Goal: Information Seeking & Learning: Learn about a topic

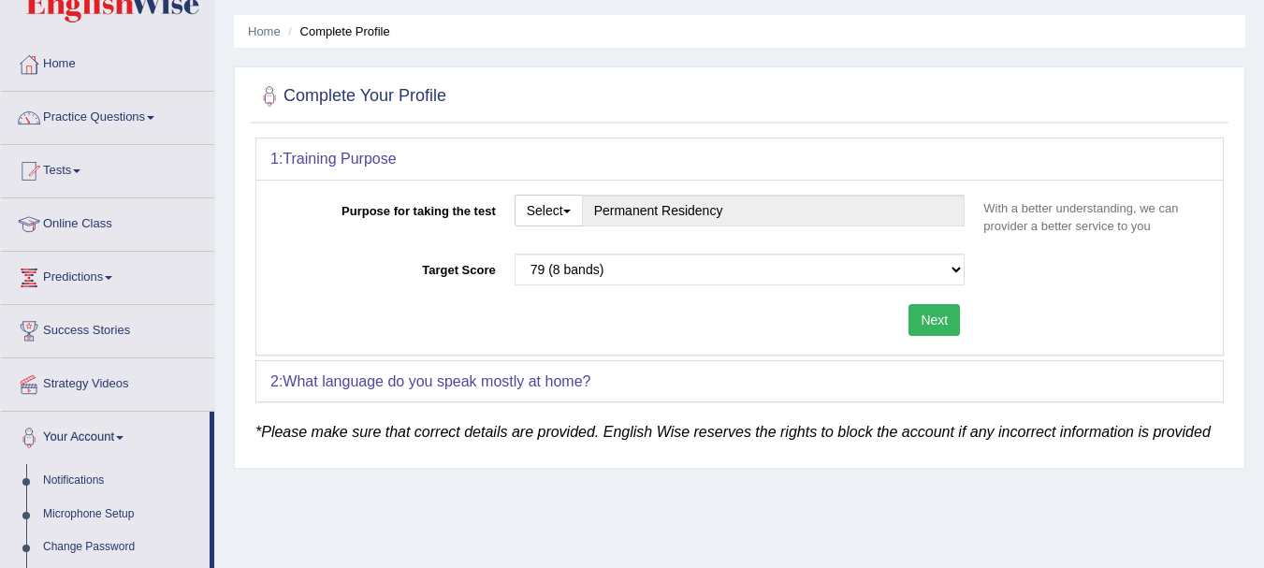
scroll to position [85, 0]
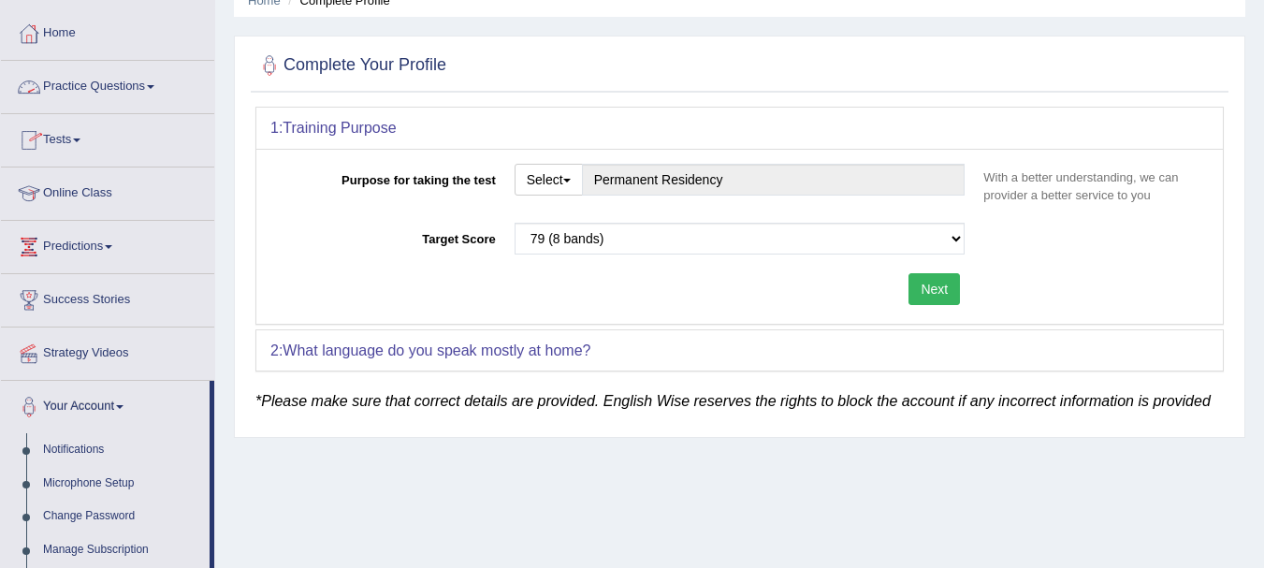
click at [154, 87] on span at bounding box center [150, 87] width 7 height 4
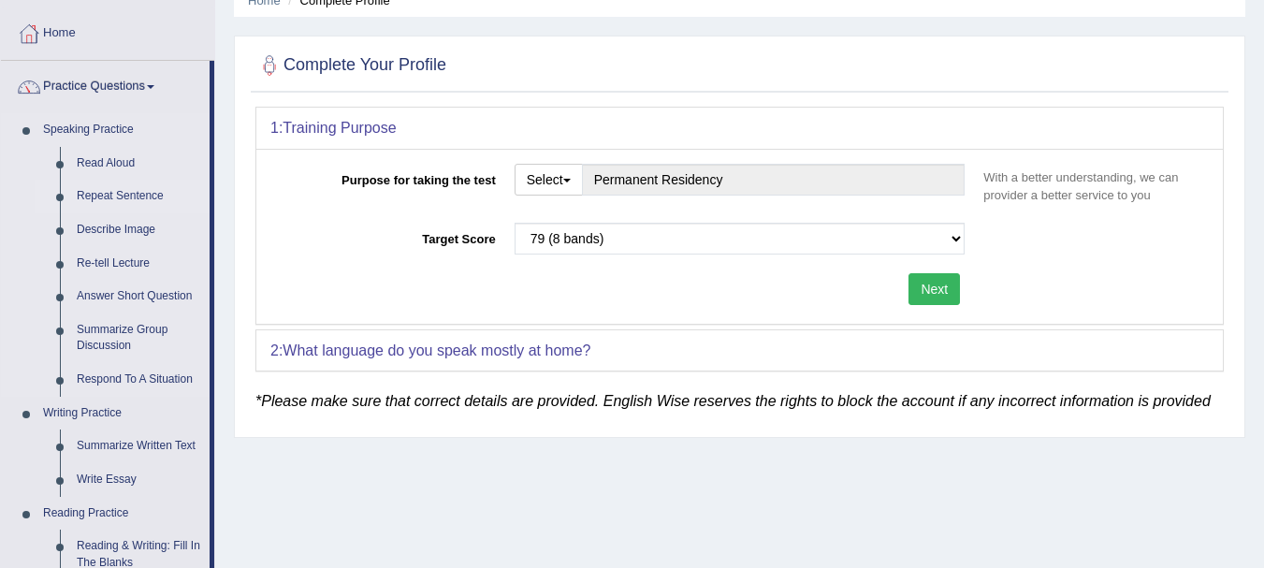
click at [137, 195] on link "Repeat Sentence" at bounding box center [138, 197] width 141 height 34
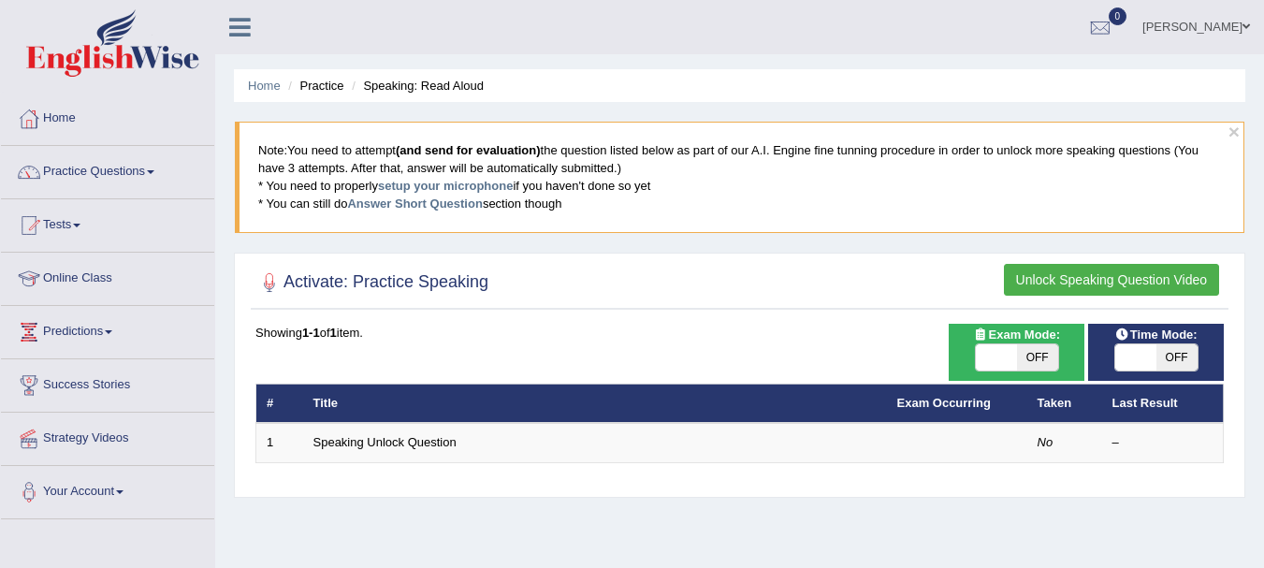
click at [1139, 285] on button "Unlock Speaking Question Video" at bounding box center [1111, 280] width 215 height 32
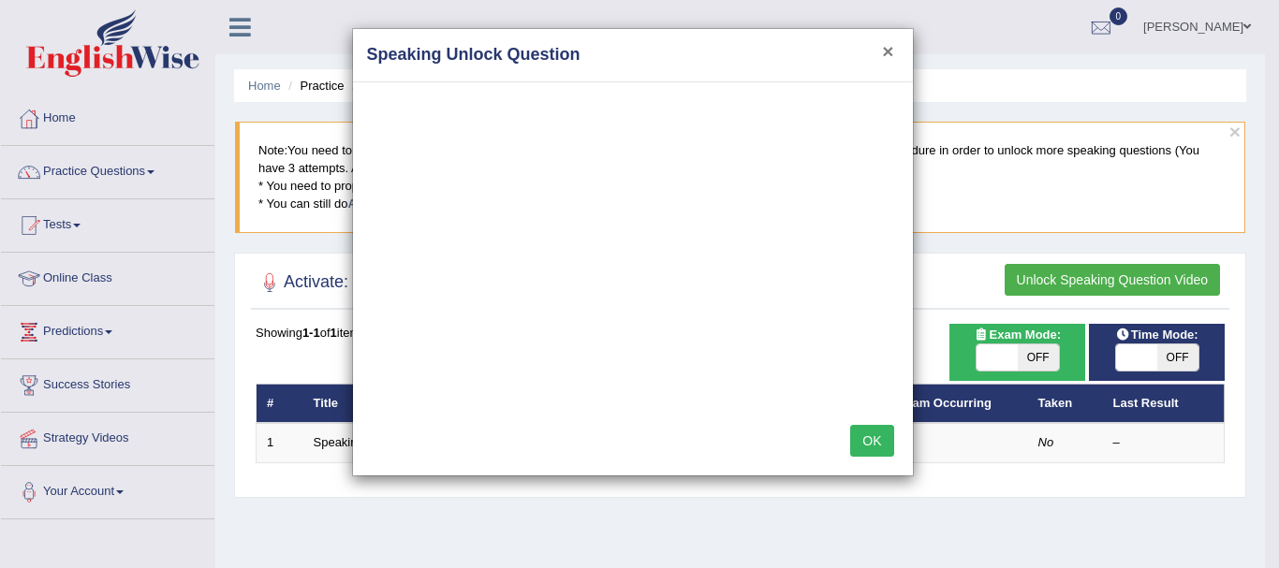
click at [882, 51] on button "×" at bounding box center [887, 51] width 11 height 20
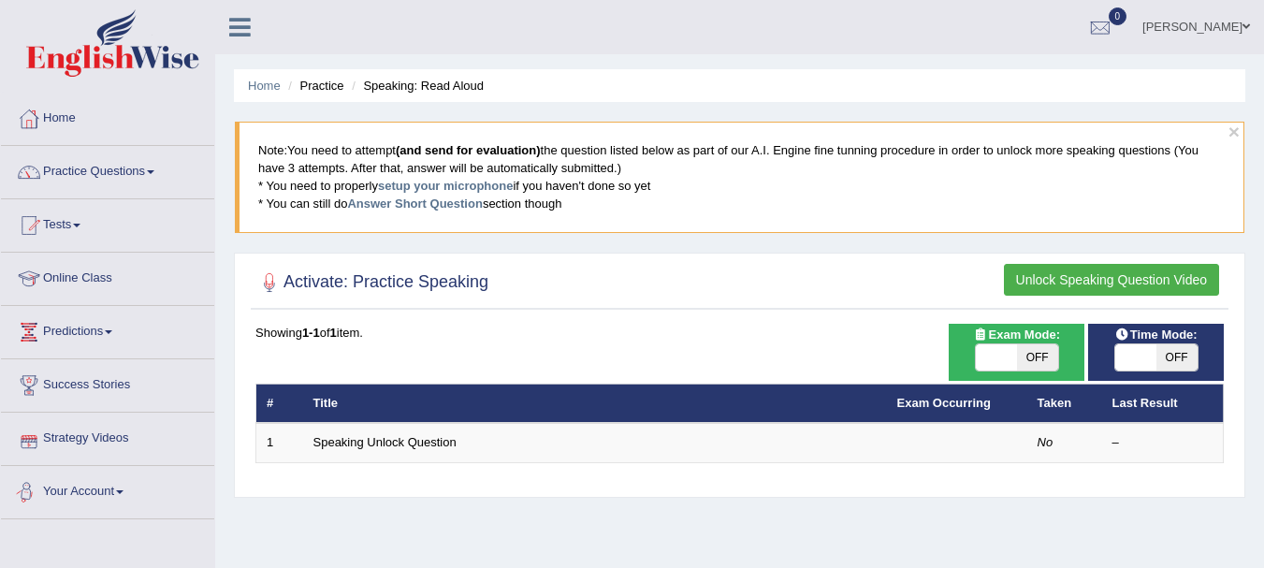
click at [103, 494] on link "Your Account" at bounding box center [107, 489] width 213 height 47
